Goal: Task Accomplishment & Management: Manage account settings

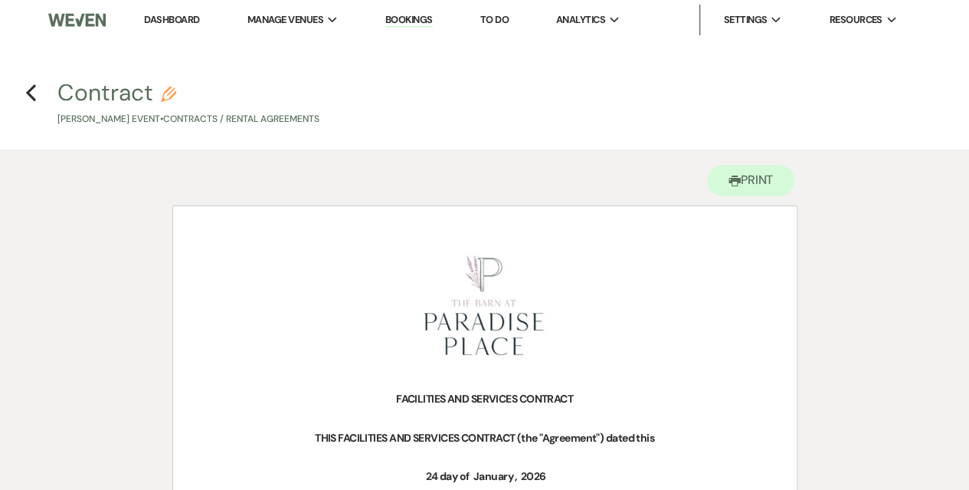
click at [411, 18] on link "Bookings" at bounding box center [408, 20] width 47 height 15
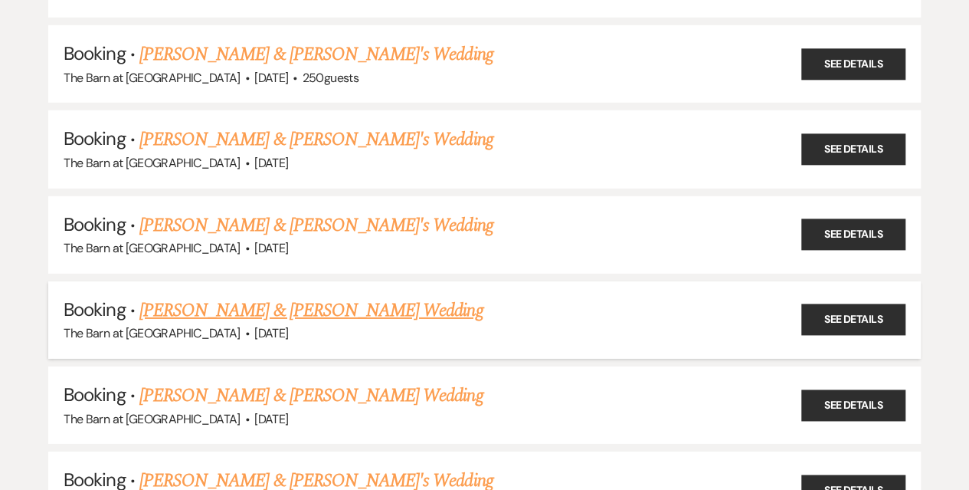
scroll to position [2298, 0]
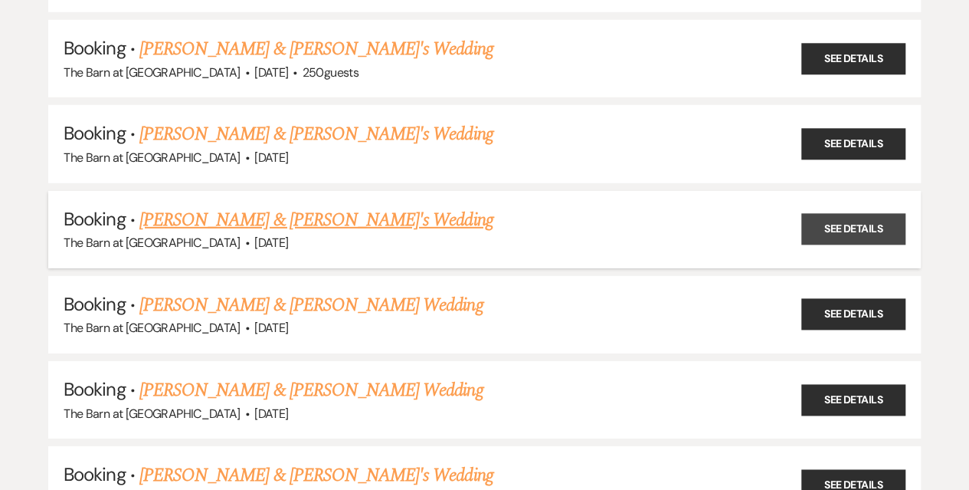
click at [860, 217] on link "See Details" at bounding box center [853, 229] width 104 height 31
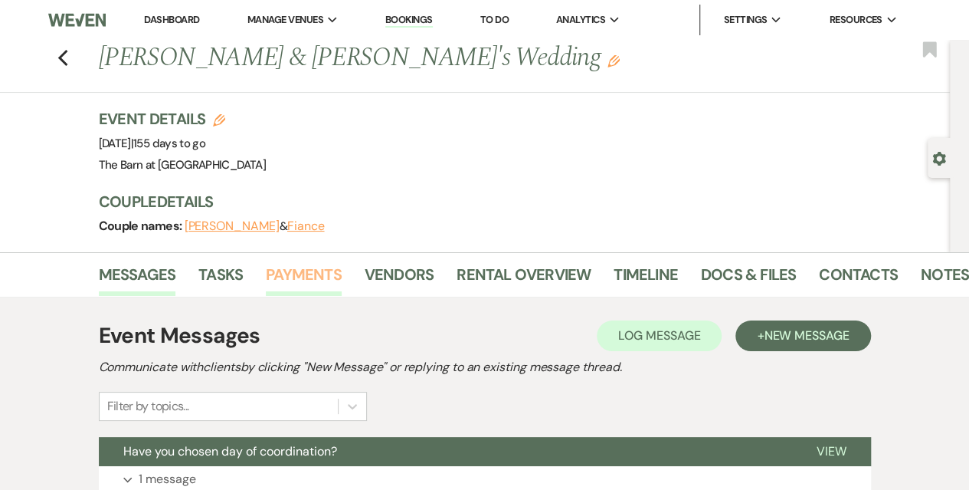
click at [315, 273] on link "Payments" at bounding box center [304, 279] width 76 height 34
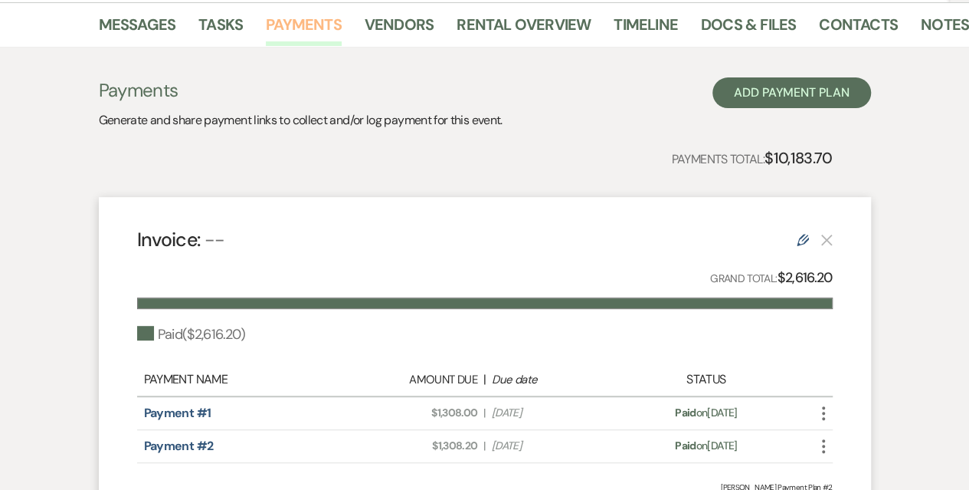
scroll to position [41, 0]
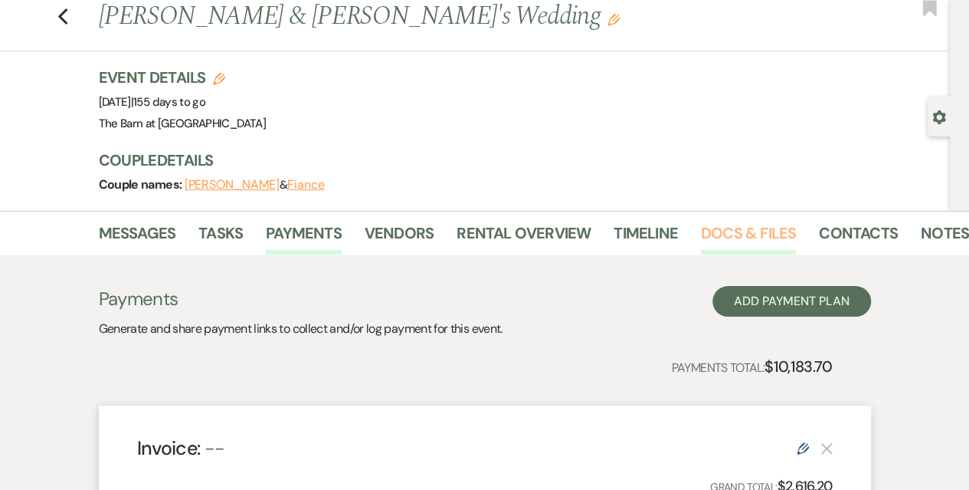
click at [730, 231] on link "Docs & Files" at bounding box center [748, 238] width 95 height 34
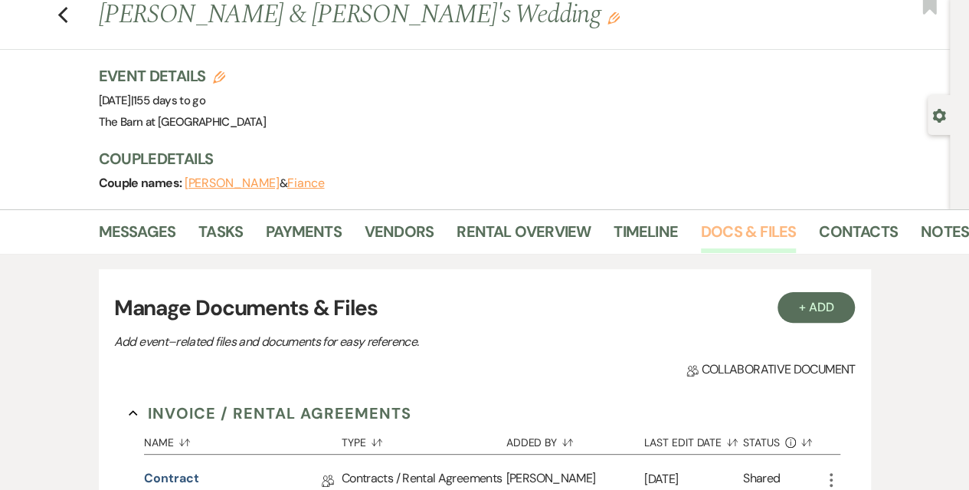
scroll to position [41, 0]
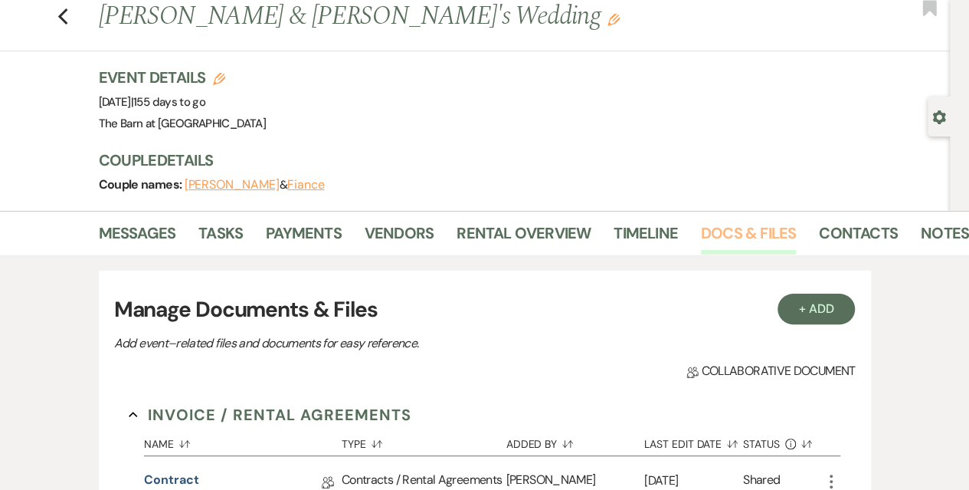
click at [725, 223] on link "Docs & Files" at bounding box center [748, 238] width 95 height 34
click at [854, 231] on link "Contacts" at bounding box center [858, 238] width 79 height 34
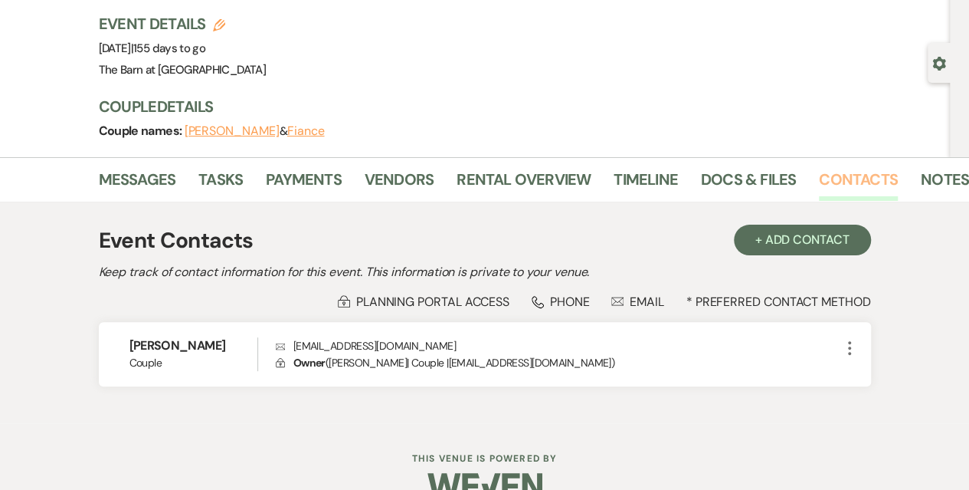
scroll to position [126, 0]
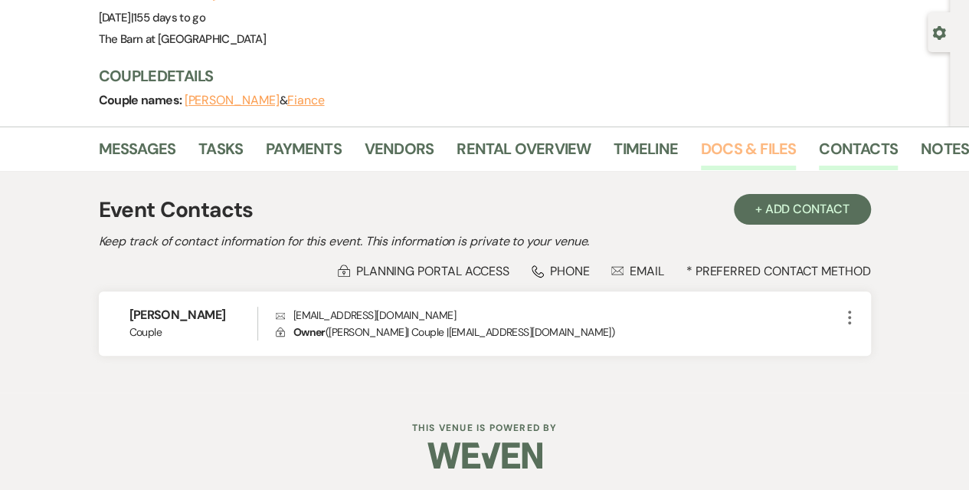
click at [732, 147] on link "Docs & Files" at bounding box center [748, 153] width 95 height 34
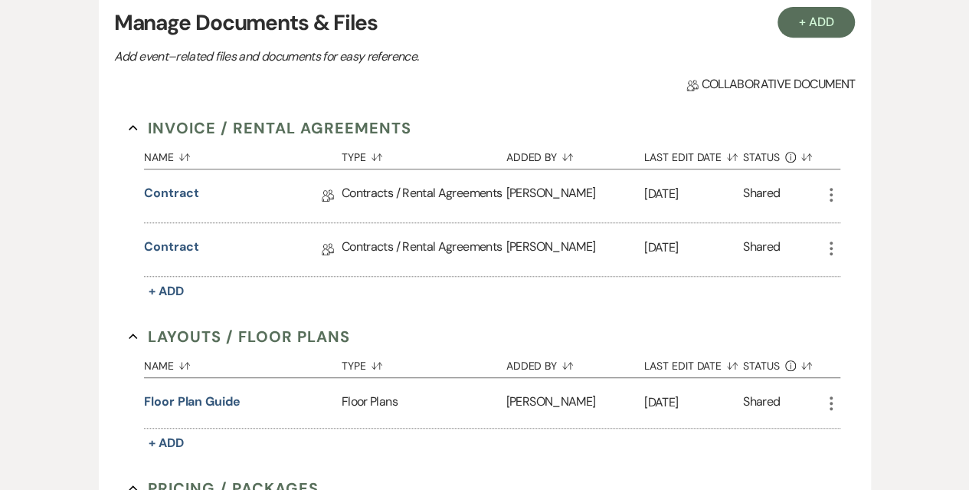
scroll to position [355, 0]
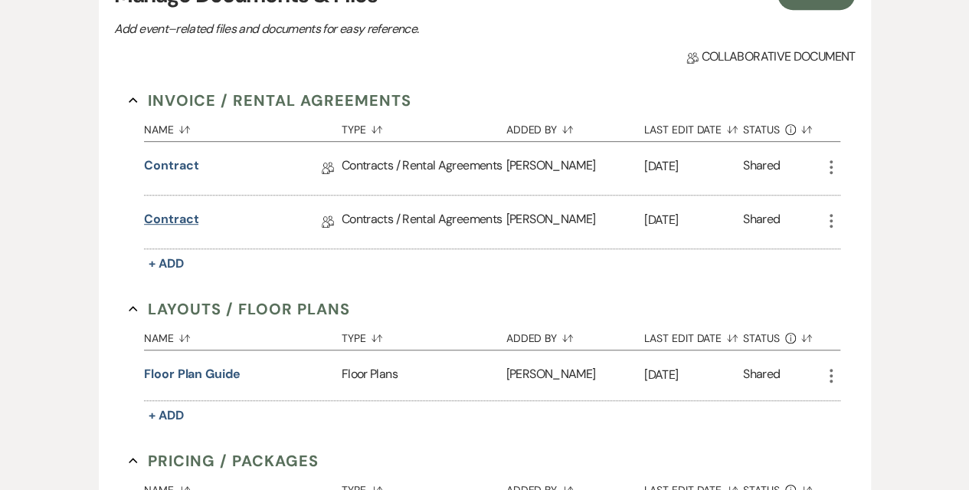
click at [172, 217] on link "Contract" at bounding box center [171, 222] width 54 height 24
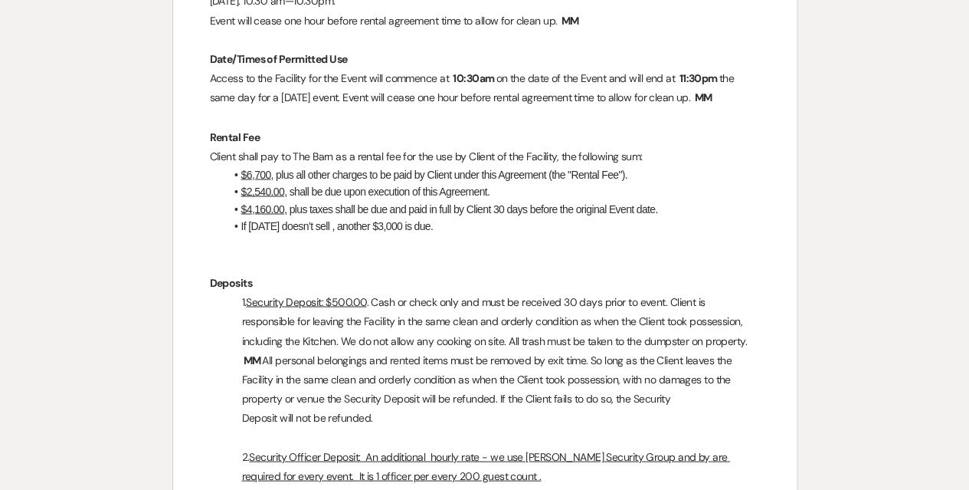
scroll to position [1302, 0]
